Goal: Navigation & Orientation: Find specific page/section

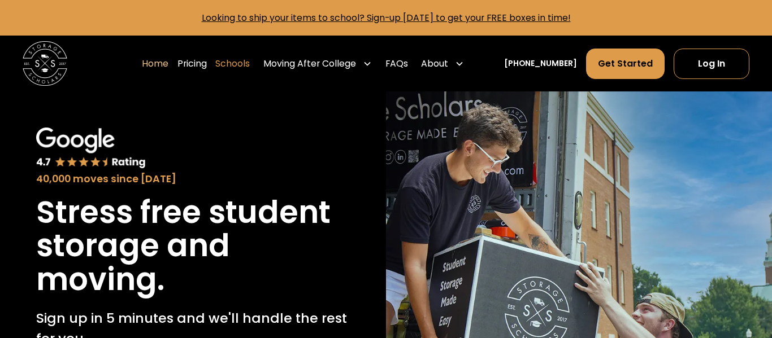
click at [239, 72] on link "Schools" at bounding box center [232, 63] width 34 height 31
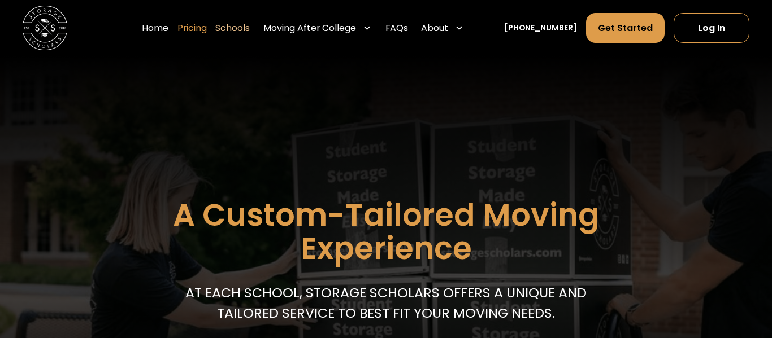
click at [207, 27] on link "Pricing" at bounding box center [191, 27] width 29 height 31
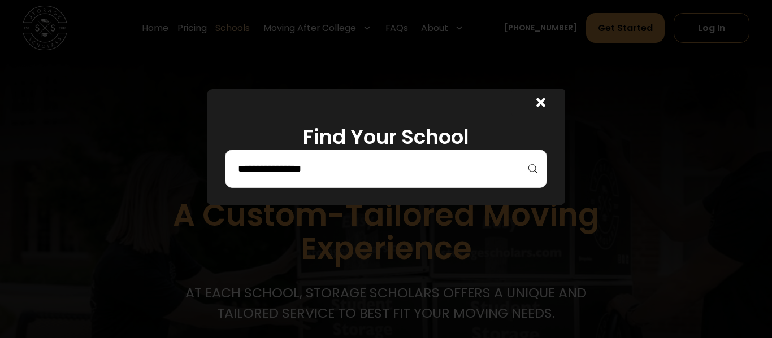
click at [539, 106] on icon at bounding box center [540, 102] width 9 height 13
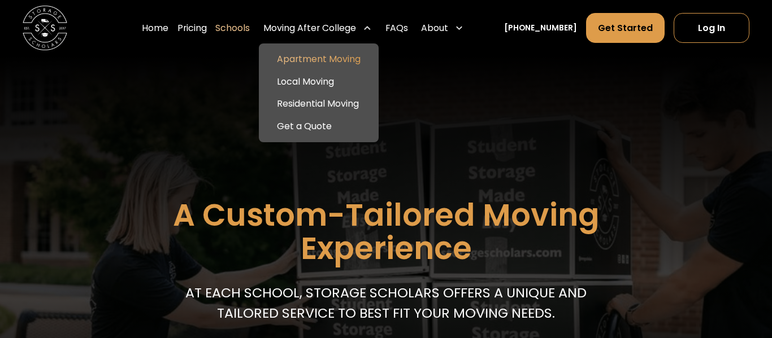
click at [331, 61] on link "Apartment Moving" at bounding box center [318, 59] width 111 height 23
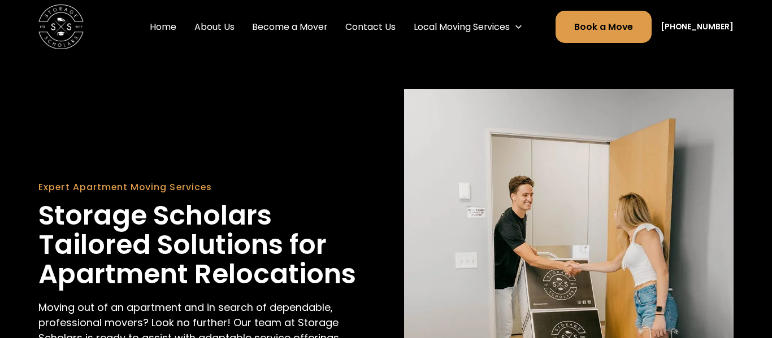
click at [299, 32] on link "Become a Mover" at bounding box center [289, 26] width 84 height 31
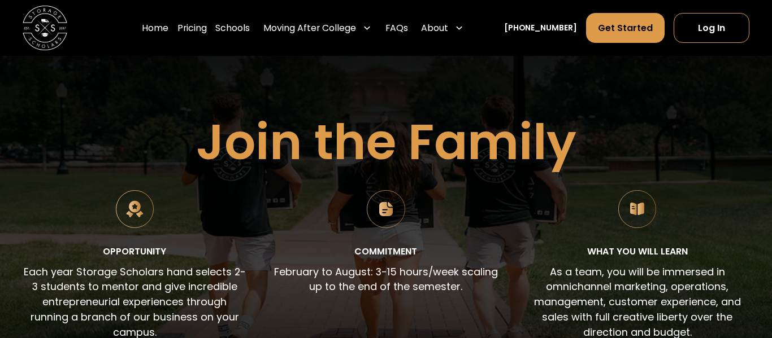
scroll to position [86, 0]
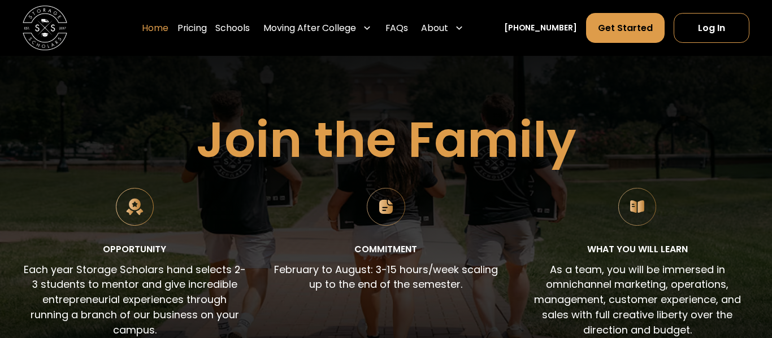
click at [168, 25] on link "Home" at bounding box center [155, 27] width 27 height 31
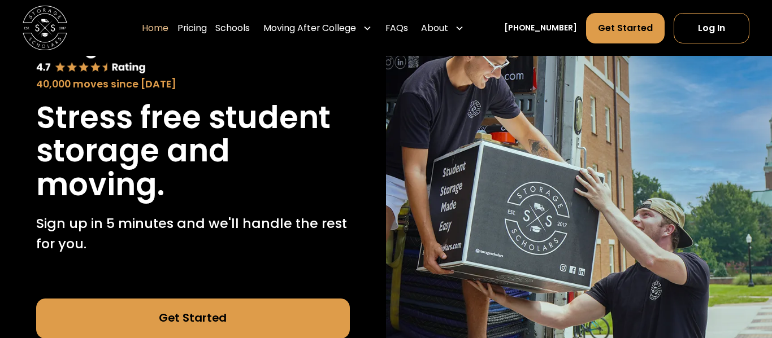
scroll to position [97, 0]
